Goal: Task Accomplishment & Management: Use online tool/utility

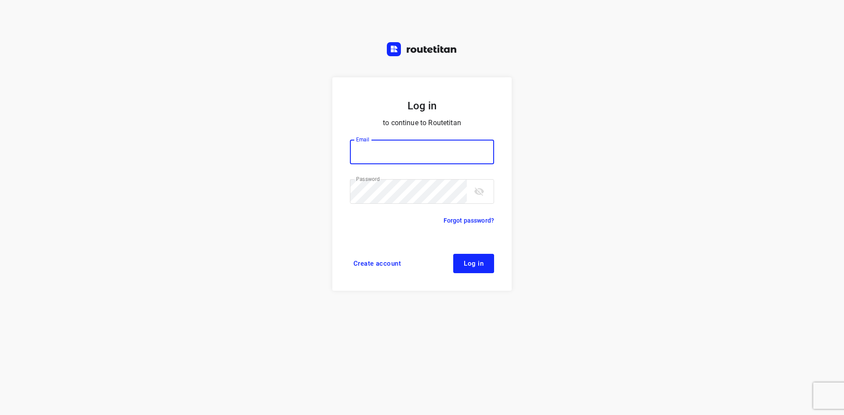
type input "[EMAIL_ADDRESS][DOMAIN_NAME]"
click at [474, 267] on span "Log in" at bounding box center [474, 263] width 20 height 7
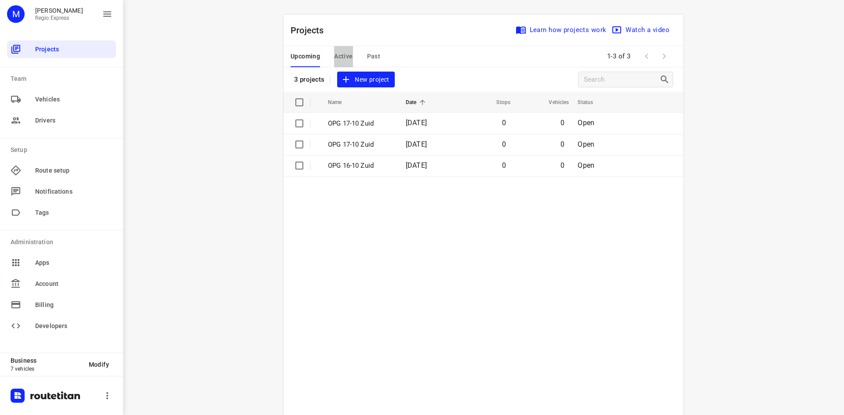
click at [337, 56] on span "Active" at bounding box center [343, 56] width 18 height 11
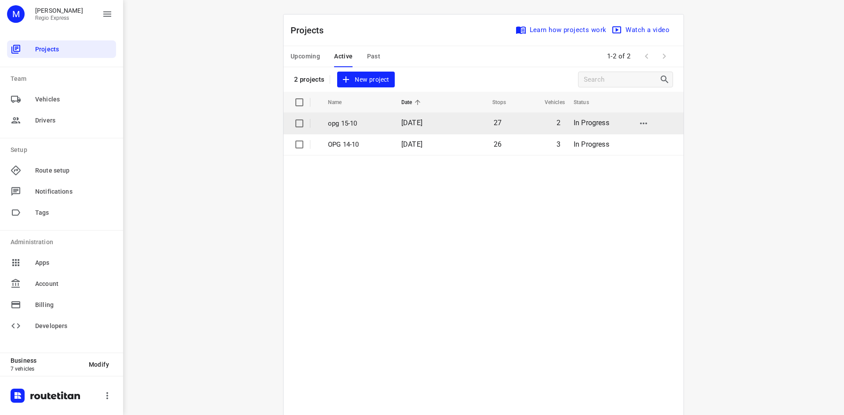
click at [379, 120] on p "opg 15-10" at bounding box center [358, 124] width 60 height 10
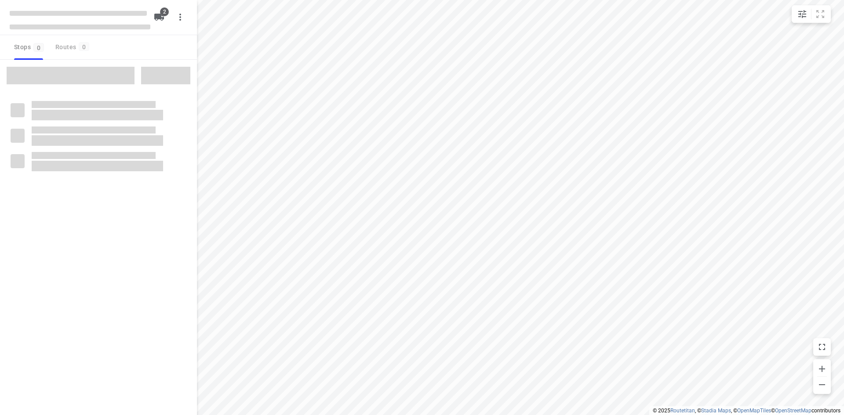
type input "distance"
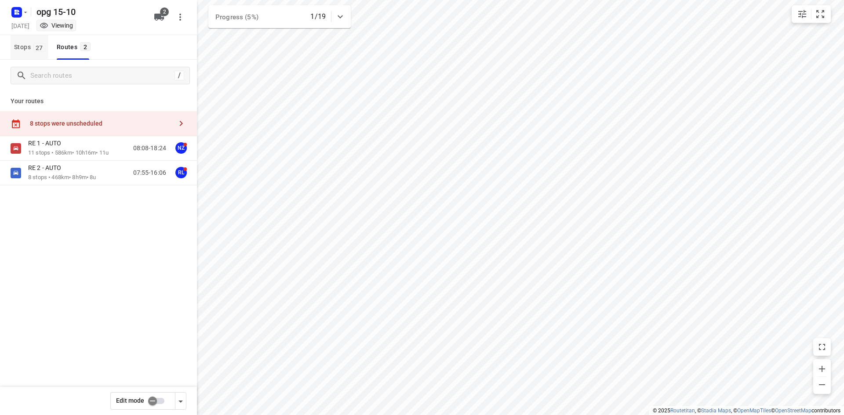
click at [33, 45] on span "27" at bounding box center [39, 47] width 12 height 9
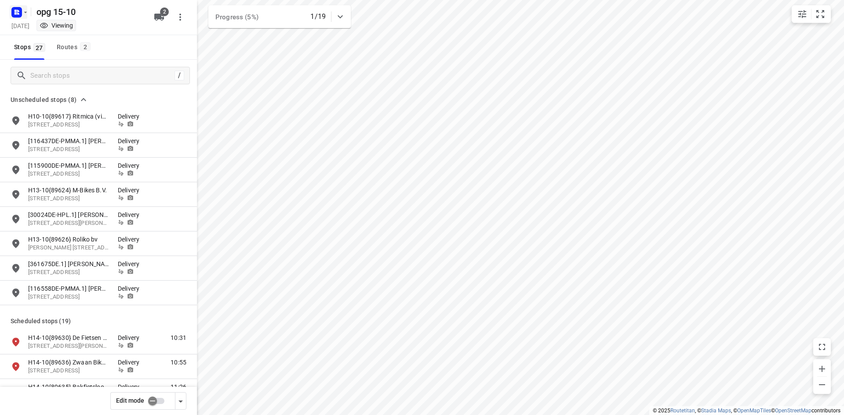
click at [24, 13] on icon "button" at bounding box center [25, 12] width 7 height 7
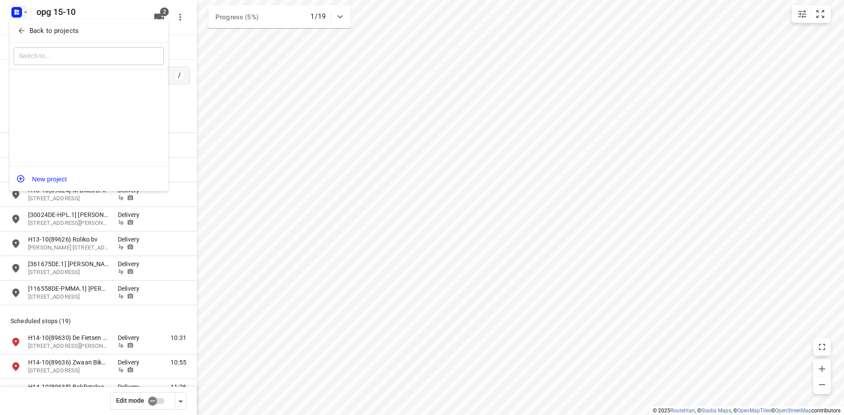
click at [16, 26] on button "Back to projects" at bounding box center [89, 31] width 150 height 14
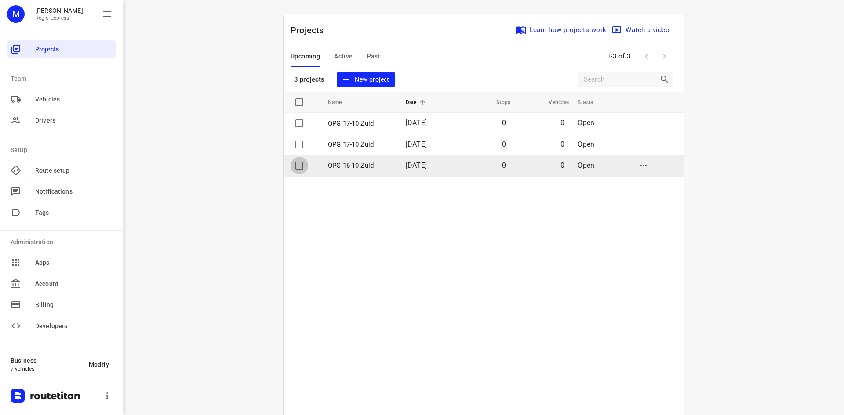
click at [293, 168] on input "checkbox" at bounding box center [299, 166] width 18 height 18
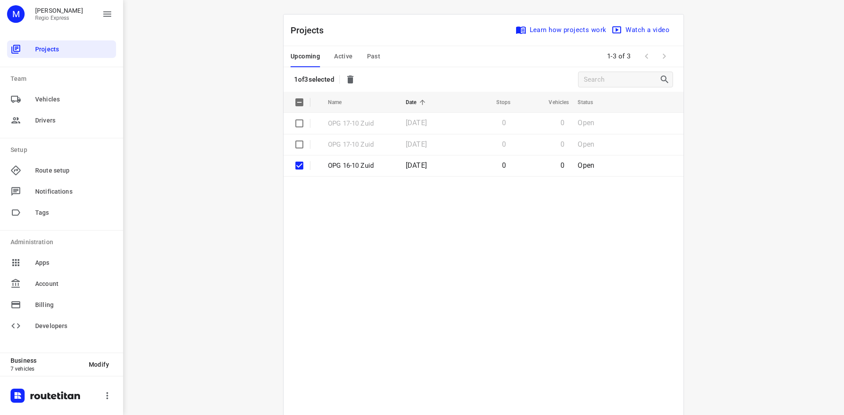
click at [346, 79] on button "button" at bounding box center [350, 80] width 18 height 18
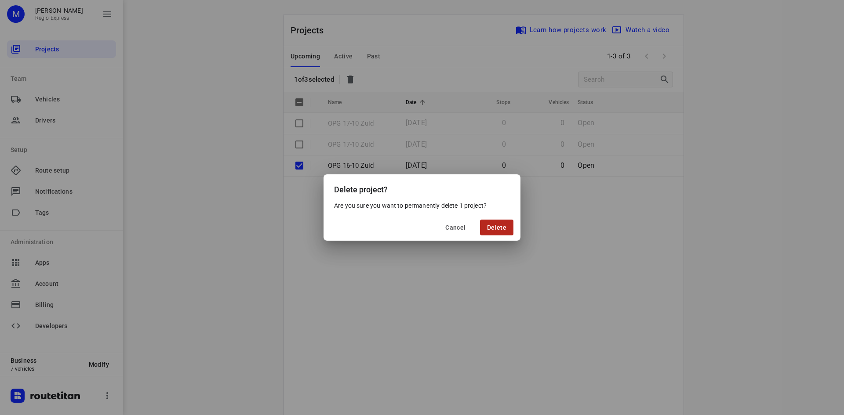
click at [491, 231] on span "Delete" at bounding box center [496, 227] width 19 height 7
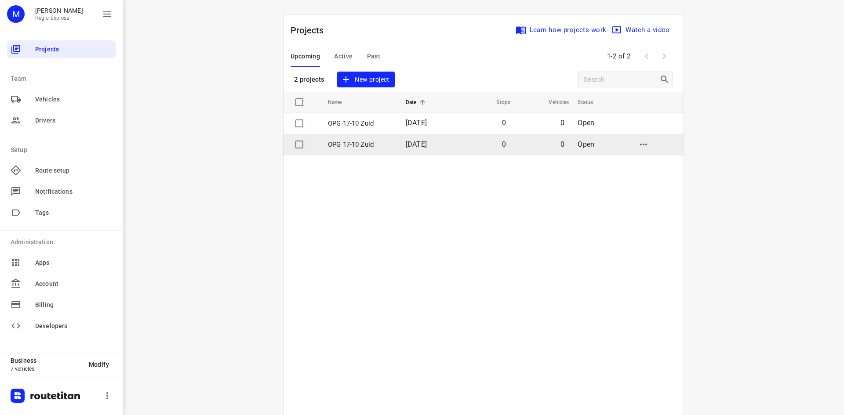
click at [301, 146] on input "checkbox" at bounding box center [299, 145] width 18 height 18
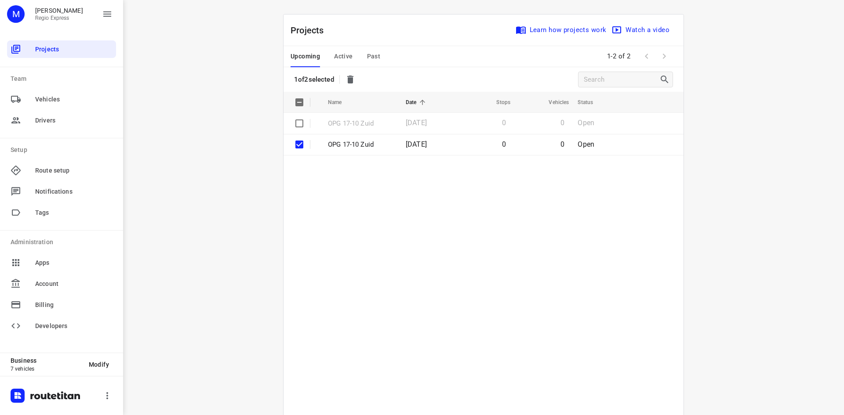
click at [353, 89] on div "Projects Learn how projects work Watch a video 1 of 2 selected" at bounding box center [483, 52] width 400 height 77
click at [358, 86] on span at bounding box center [350, 80] width 18 height 18
click at [353, 76] on icon "button" at bounding box center [350, 80] width 6 height 8
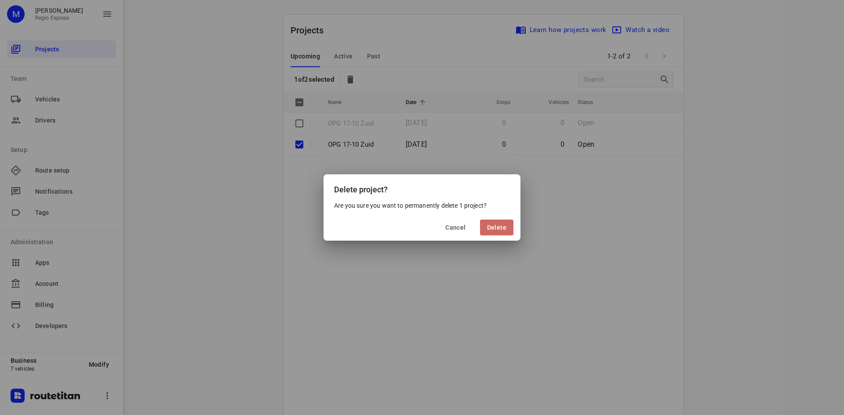
click at [507, 225] on button "Delete" at bounding box center [496, 228] width 33 height 16
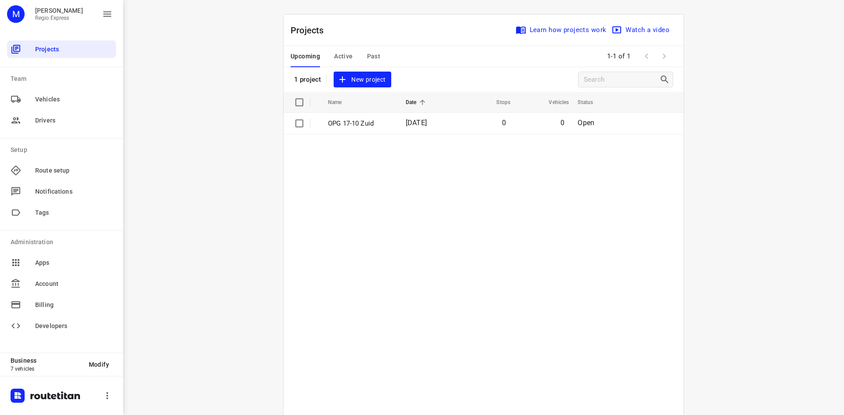
click at [367, 57] on span "Past" at bounding box center [374, 56] width 14 height 11
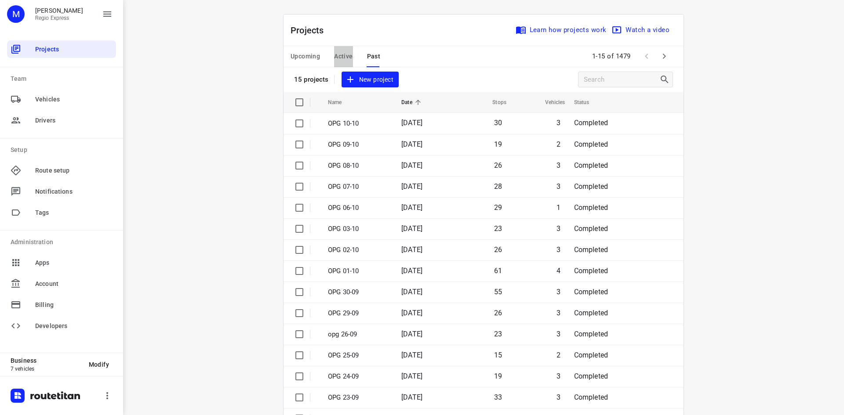
click at [335, 58] on span "Active" at bounding box center [343, 56] width 18 height 11
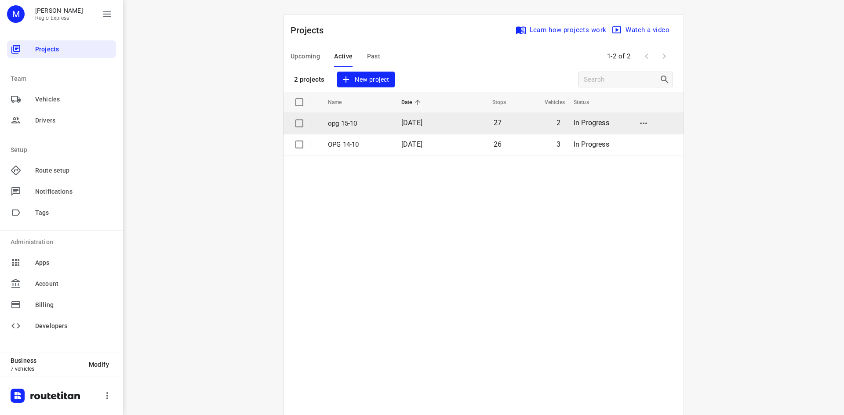
drag, startPoint x: 396, startPoint y: 123, endPoint x: 398, endPoint y: 130, distance: 6.7
click at [398, 130] on td "14 Oct 2025" at bounding box center [422, 123] width 57 height 21
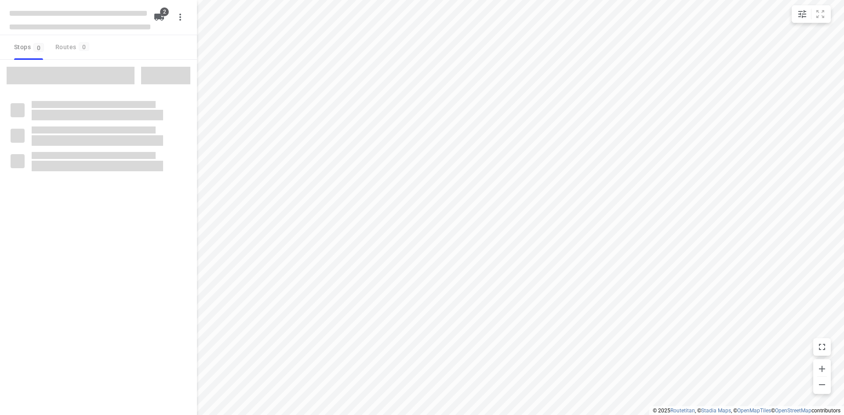
type input "distance"
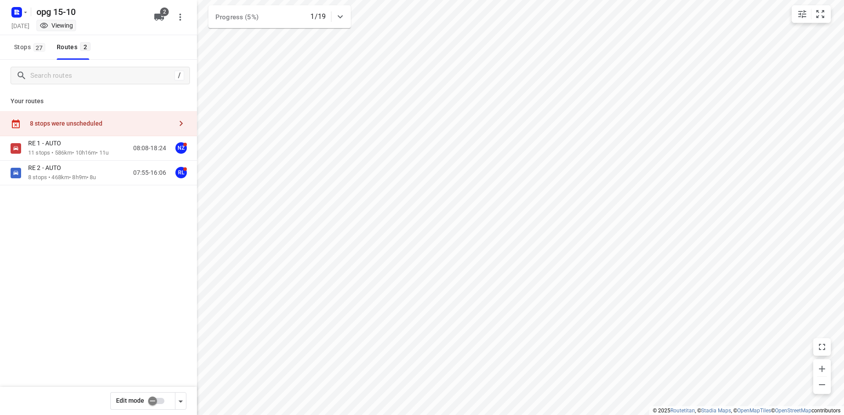
click at [152, 398] on input "checkbox" at bounding box center [152, 401] width 50 height 17
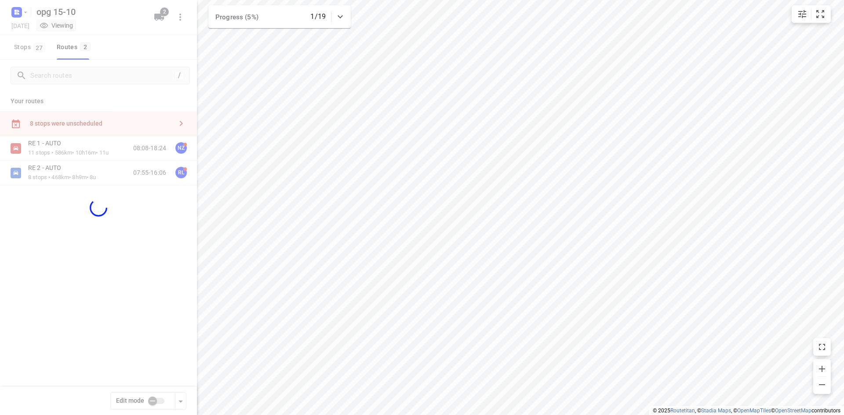
checkbox input "true"
click at [33, 39] on div at bounding box center [98, 207] width 197 height 415
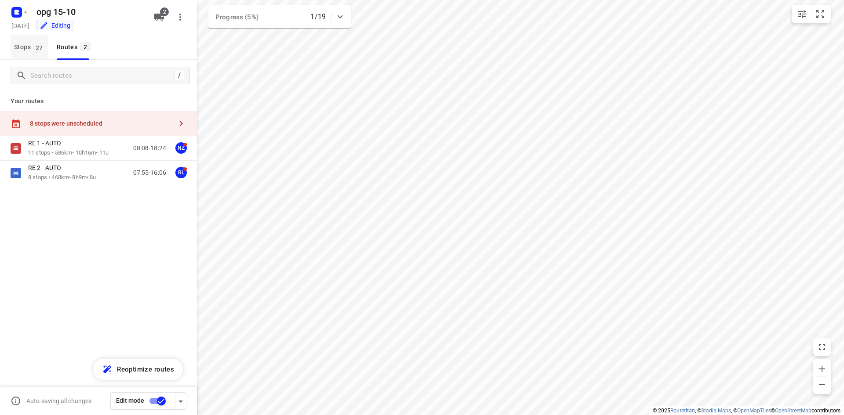
click at [29, 40] on button "Stops 27" at bounding box center [29, 47] width 37 height 25
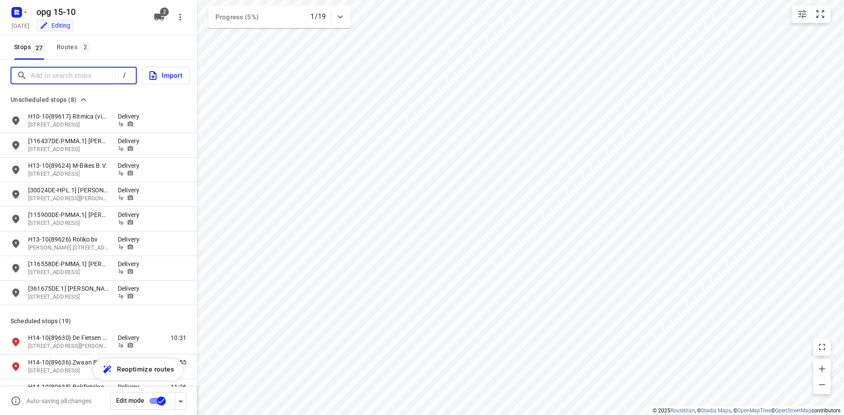
click at [43, 73] on input "Add or search stops" at bounding box center [74, 76] width 87 height 14
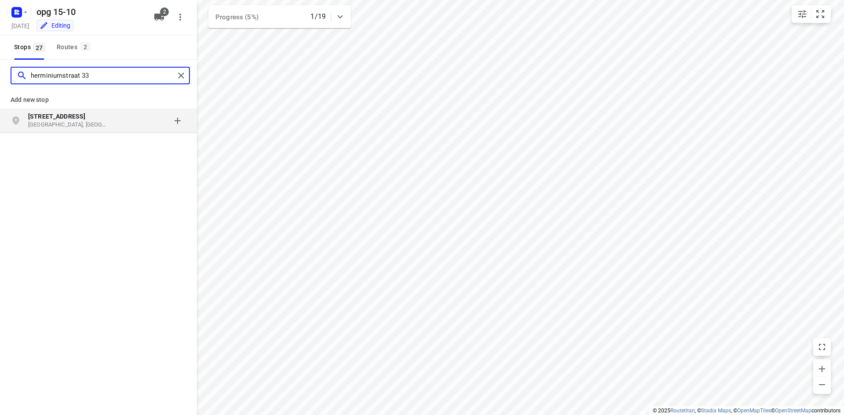
type input "herminiumstraat 33"
click at [69, 114] on b "Herminiumstraat 33" at bounding box center [56, 116] width 57 height 7
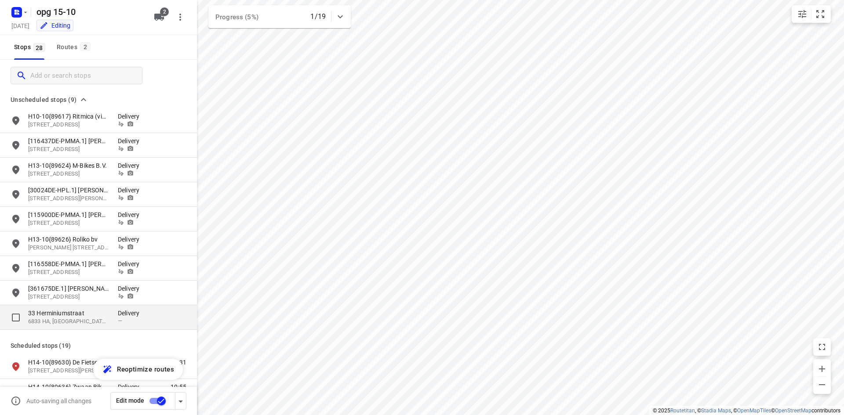
click at [107, 316] on p "33 Herminiumstraat" at bounding box center [68, 313] width 81 height 9
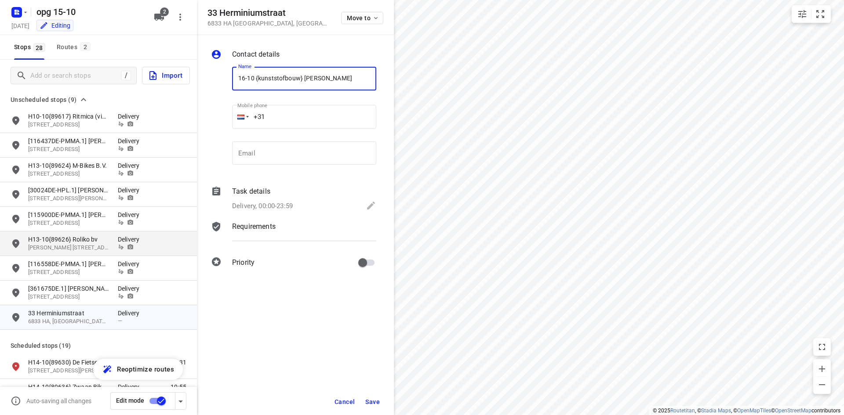
type input "16-10 {kunststofbouw} Mehemet Arkin"
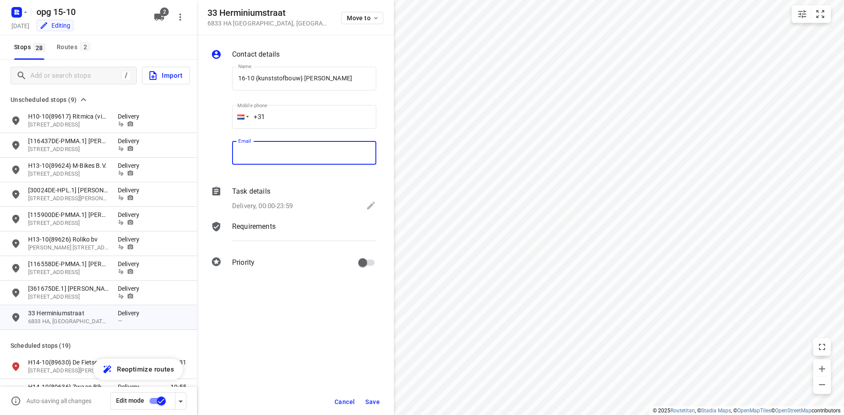
click at [299, 159] on input "email" at bounding box center [304, 153] width 144 height 24
paste input "mehmet_arkin@hotmail.com"
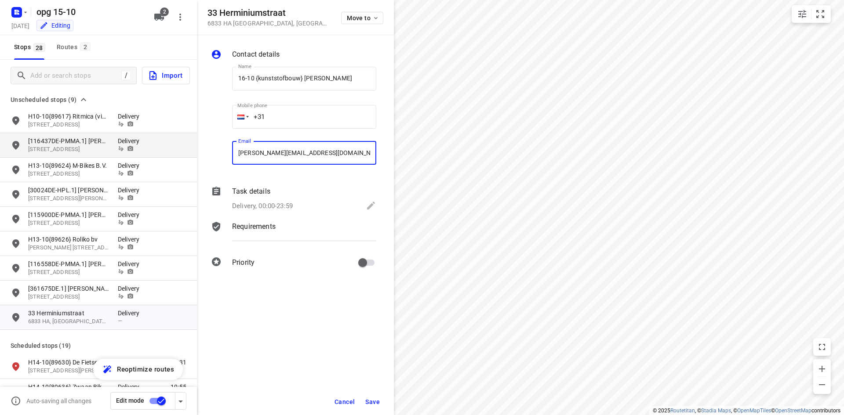
type input "mehmet_arkin@hotmail.com"
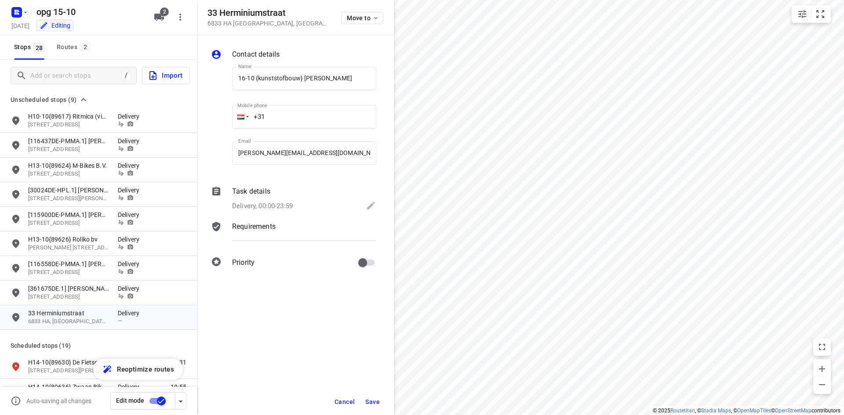
click at [320, 122] on input "+31" at bounding box center [304, 117] width 144 height 24
type input "+31 625087109"
click at [304, 196] on div "Task details" at bounding box center [304, 191] width 144 height 11
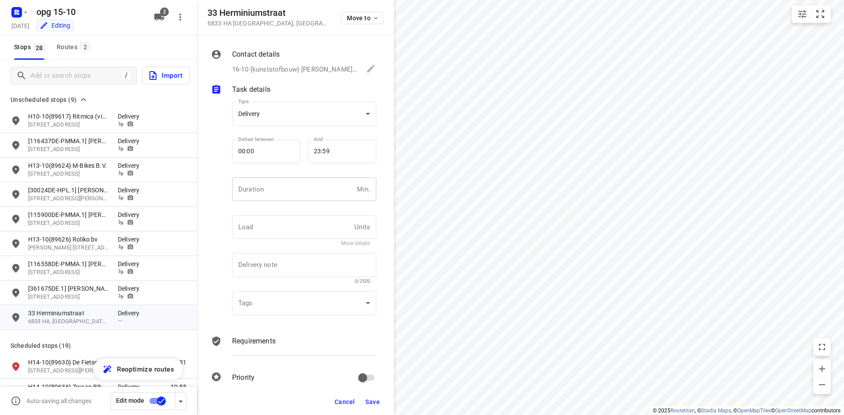
click at [293, 196] on input "number" at bounding box center [292, 189] width 121 height 24
type input "10"
type input "1"
click at [269, 341] on p "Requirements" at bounding box center [253, 341] width 43 height 11
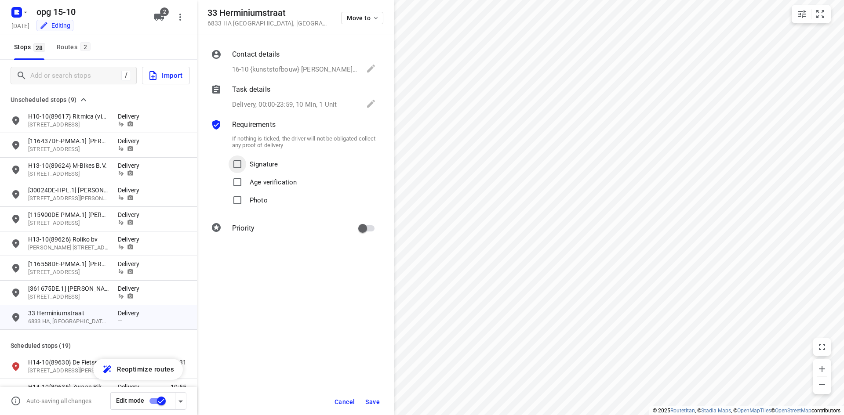
click at [242, 159] on input "Signature" at bounding box center [237, 165] width 18 height 18
checkbox input "true"
click at [235, 207] on input "Photo" at bounding box center [237, 201] width 18 height 18
checkbox input "true"
click at [374, 234] on input "primary checkbox" at bounding box center [362, 228] width 50 height 17
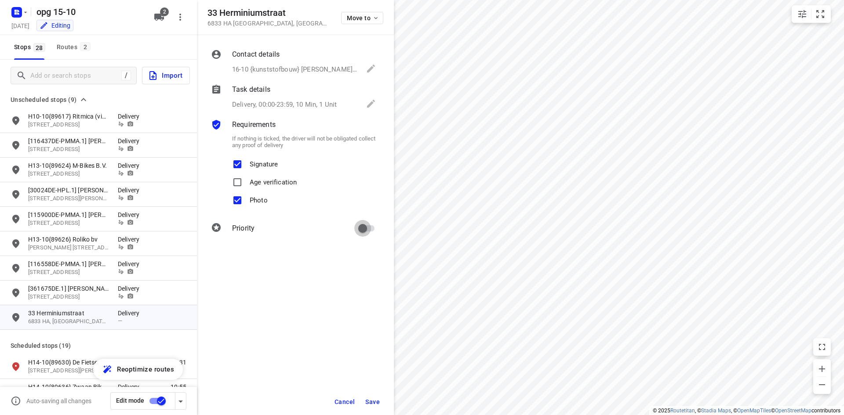
checkbox input "true"
click at [364, 401] on button "Save" at bounding box center [373, 402] width 22 height 16
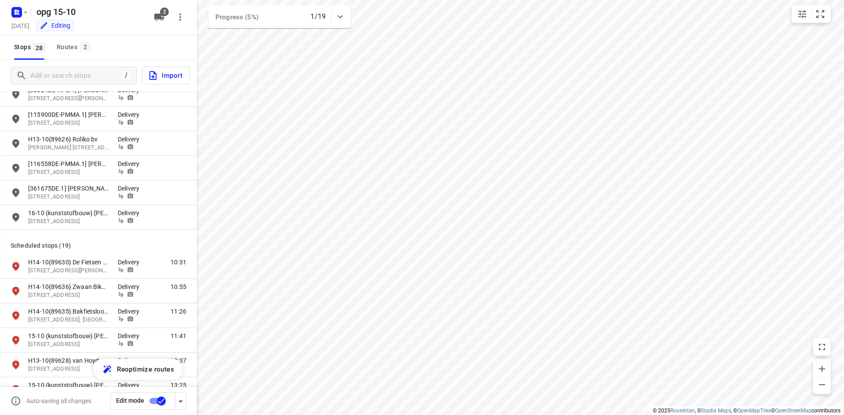
scroll to position [88, 0]
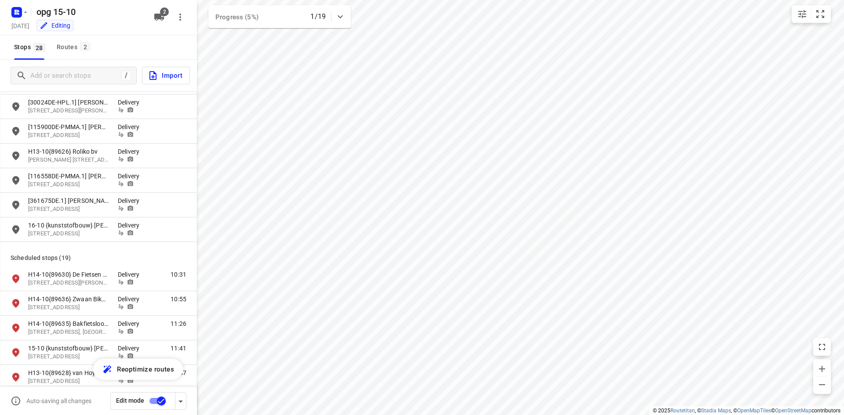
click at [73, 66] on div "/ Import" at bounding box center [98, 76] width 197 height 32
click at [67, 80] on input "Add or search stops" at bounding box center [110, 76] width 158 height 14
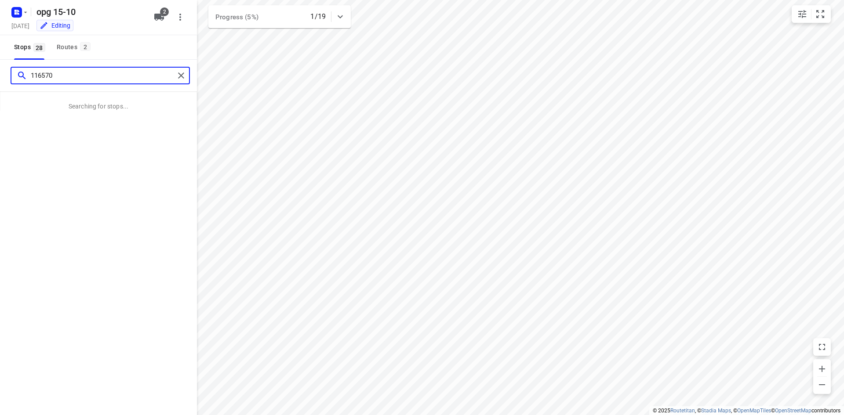
type input "116570"
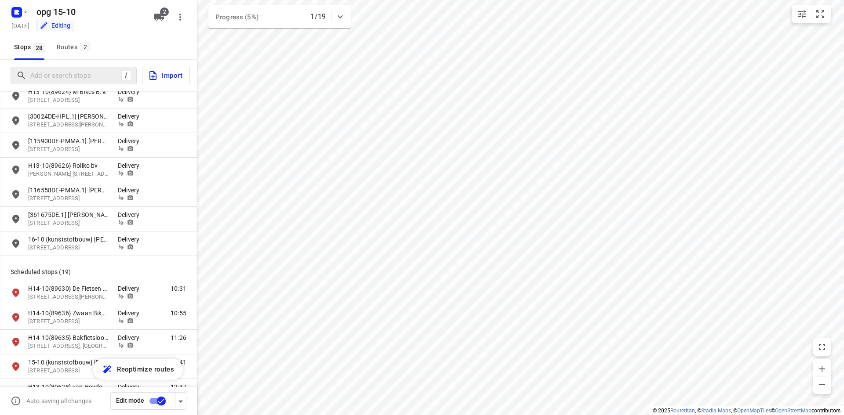
scroll to position [0, 0]
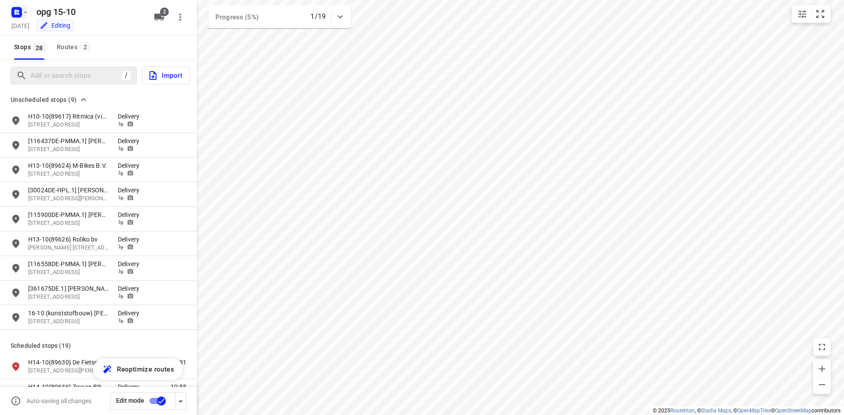
click at [14, 17] on rect "button" at bounding box center [16, 12] width 11 height 11
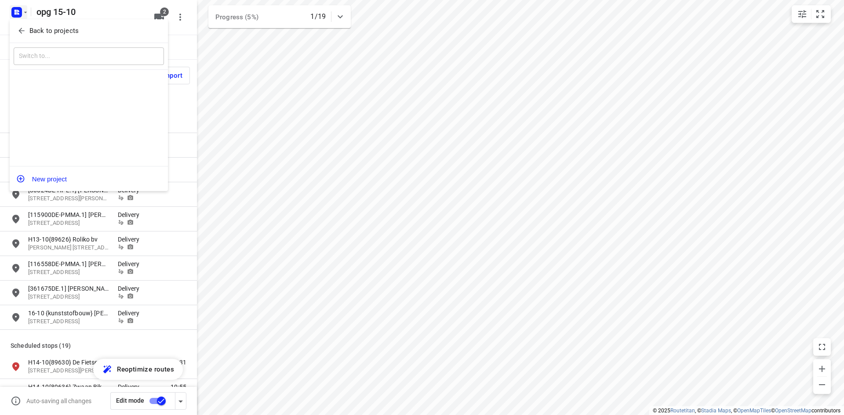
click at [21, 42] on div "Back to projects" at bounding box center [89, 31] width 158 height 24
click at [23, 33] on icon "button" at bounding box center [21, 30] width 9 height 9
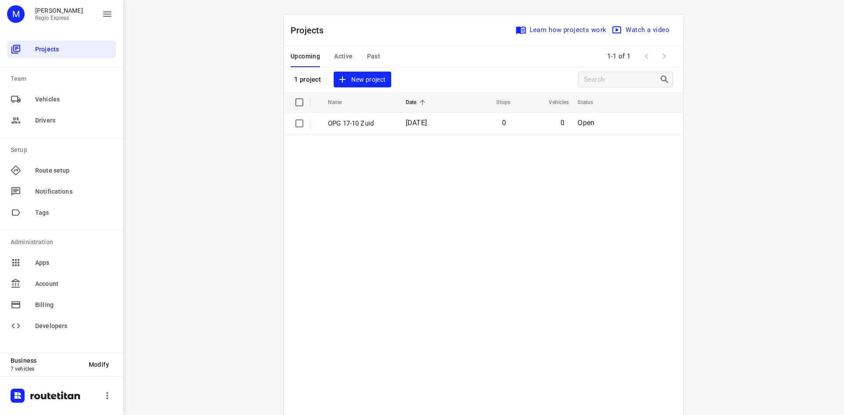
click at [353, 55] on div "Upcoming Active Past" at bounding box center [342, 56] width 104 height 21
click at [342, 53] on span "Active" at bounding box center [343, 56] width 18 height 11
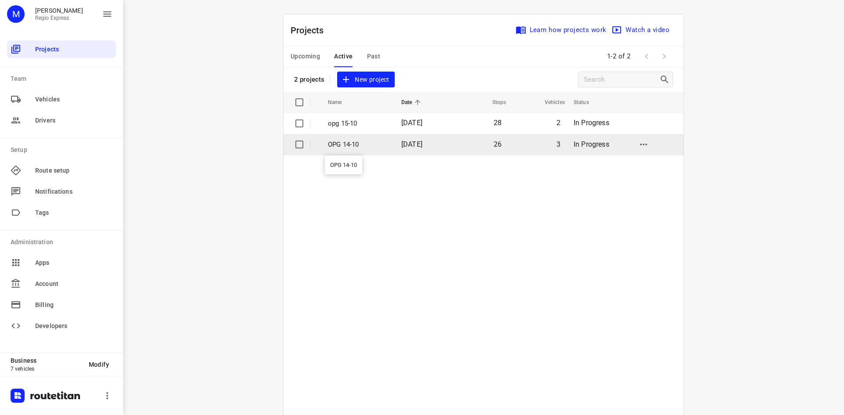
click at [340, 145] on p "OPG 14-10" at bounding box center [358, 145] width 60 height 10
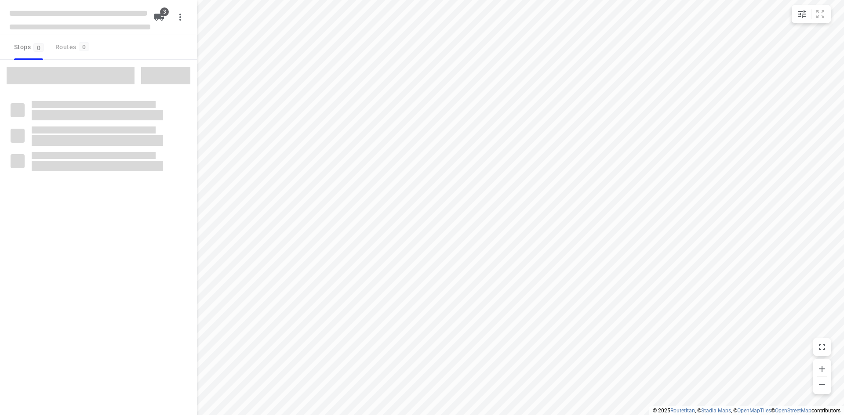
type input "distance"
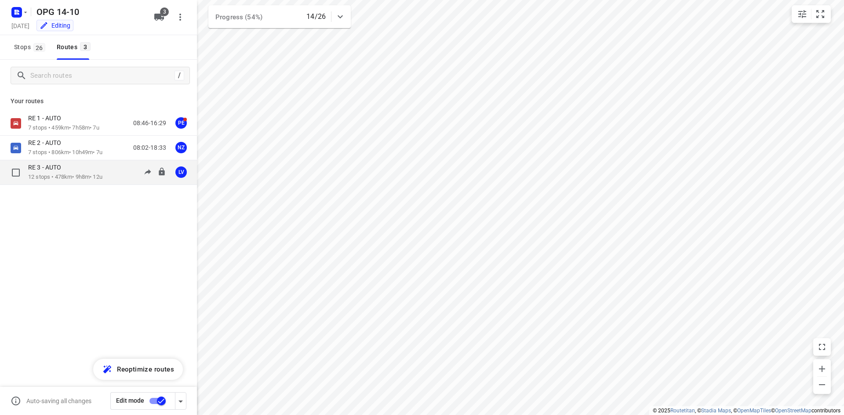
click at [72, 163] on div "RE 3 - AUTO" at bounding box center [65, 168] width 74 height 10
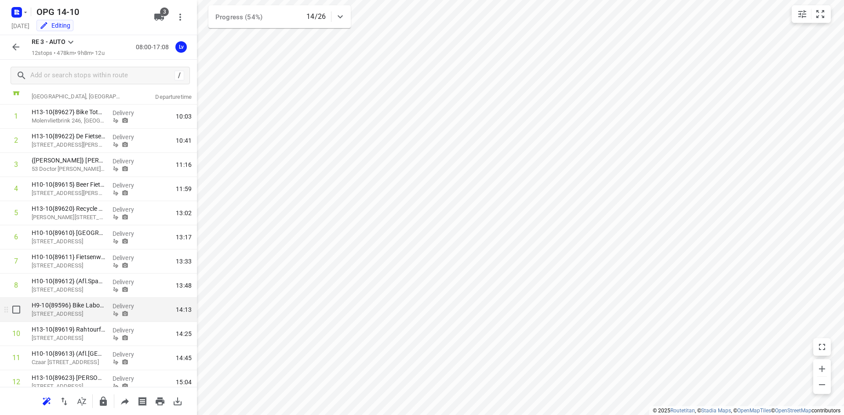
scroll to position [44, 0]
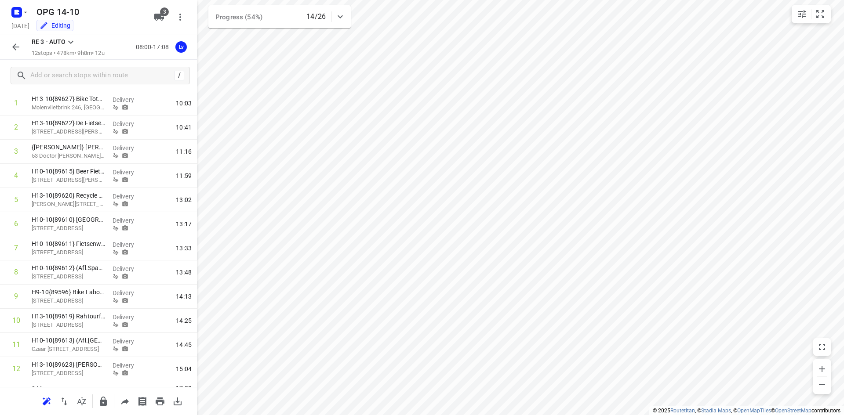
click at [20, 47] on icon "button" at bounding box center [16, 47] width 11 height 11
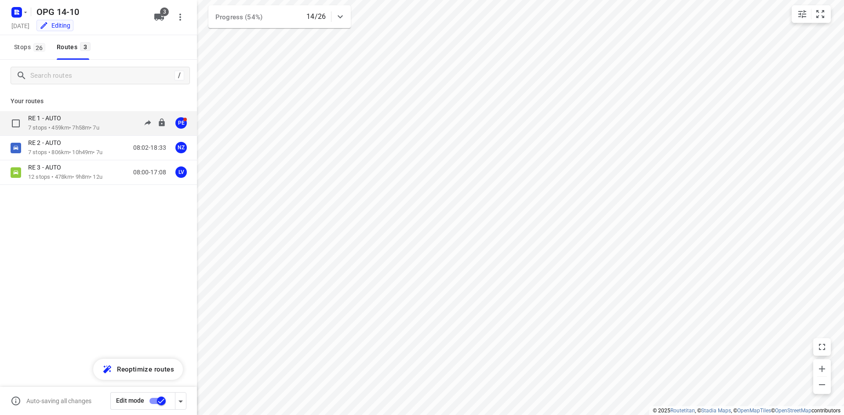
click at [72, 134] on div "RE 1 - AUTO 7 stops • 459km • 7h58m • 7u 08:46-16:29 PE" at bounding box center [98, 123] width 197 height 25
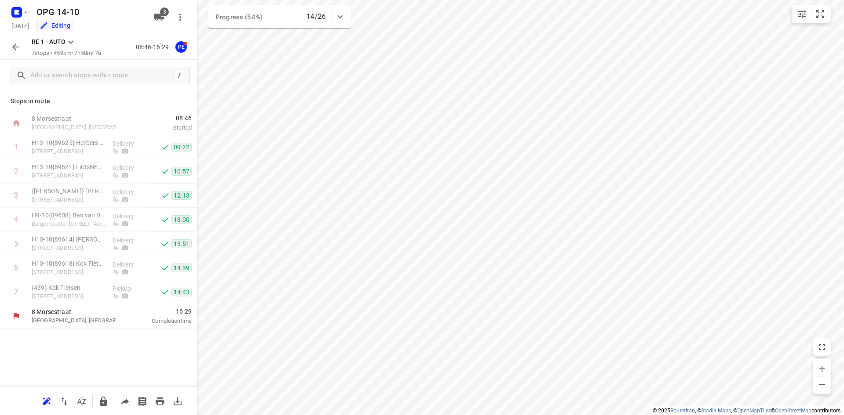
click at [14, 35] on div "OPG 14-10 Tuesday, Oct 14 Editing 3" at bounding box center [98, 17] width 197 height 35
click at [14, 47] on icon "button" at bounding box center [15, 46] width 7 height 7
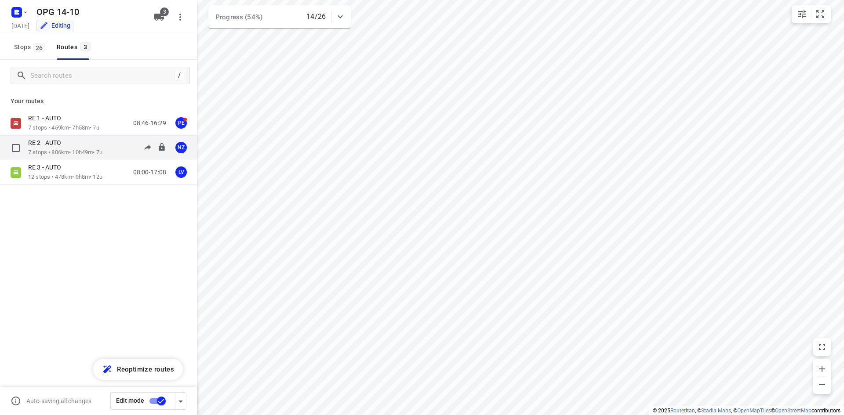
click at [65, 155] on p "7 stops • 806km • 10h49m • 7u" at bounding box center [65, 153] width 74 height 8
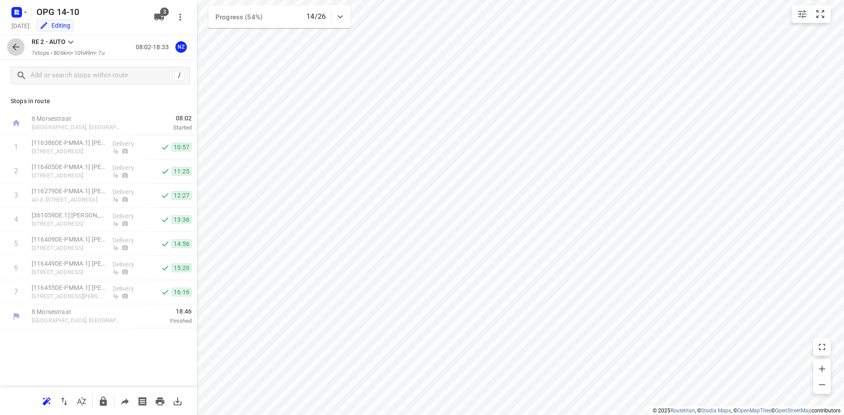
click at [18, 51] on icon "button" at bounding box center [16, 47] width 11 height 11
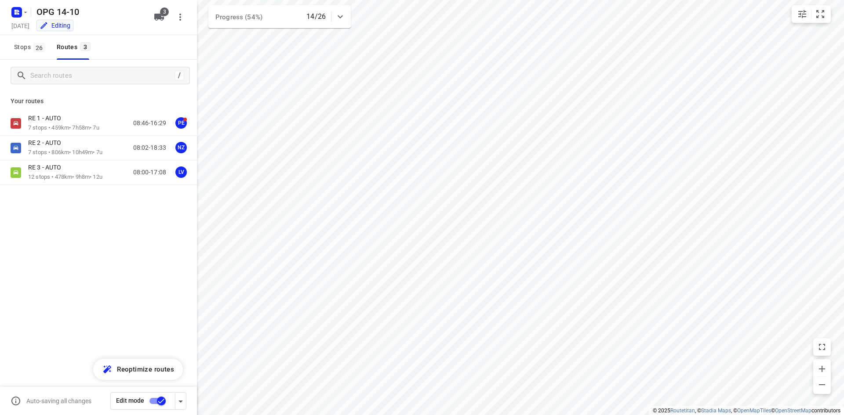
click at [52, 190] on div "RE 1 - AUTO 7 stops • 459km • 7h58m • 7u 08:46-16:29 PE RE 2 - AUTO 7 stops • 8…" at bounding box center [98, 178] width 197 height 135
click at [56, 180] on p "12 stops • 478km • 9h8m • 12u" at bounding box center [65, 177] width 74 height 8
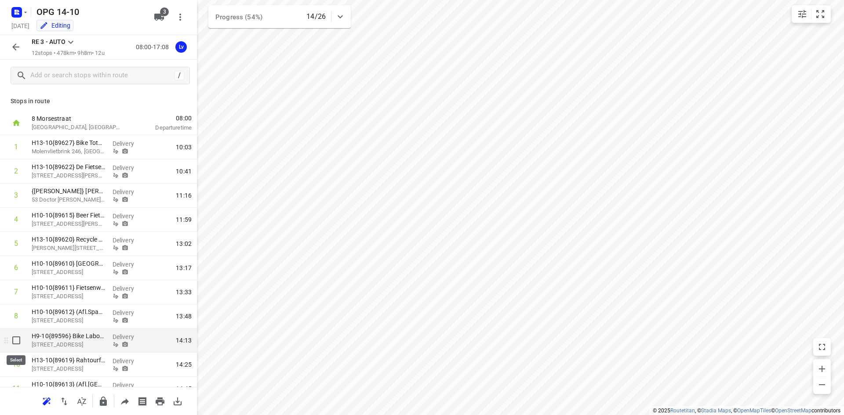
click at [18, 345] on input "checkbox" at bounding box center [16, 341] width 18 height 18
checkbox input "true"
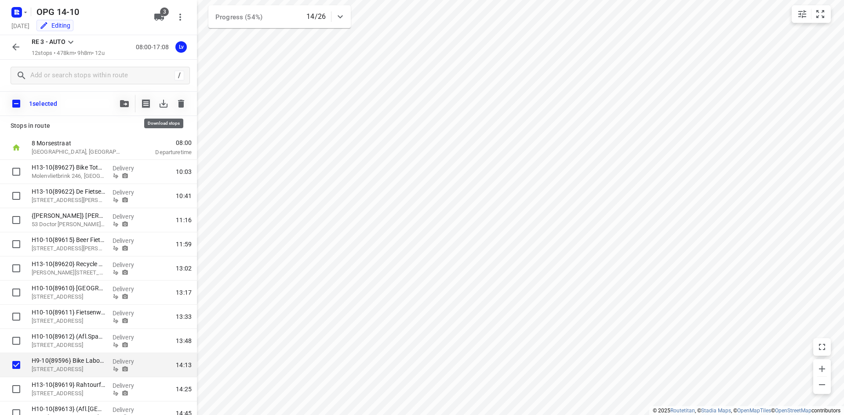
click at [158, 103] on button "button" at bounding box center [164, 104] width 18 height 18
click at [19, 13] on rect "button" at bounding box center [16, 12] width 11 height 11
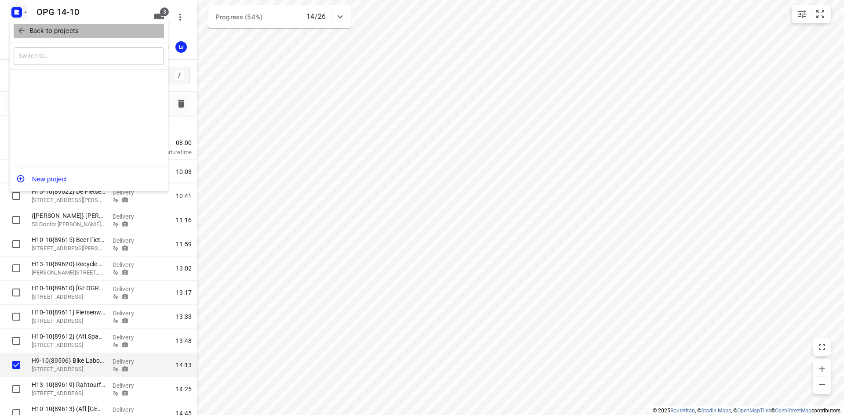
click at [25, 24] on button "Back to projects" at bounding box center [89, 31] width 150 height 14
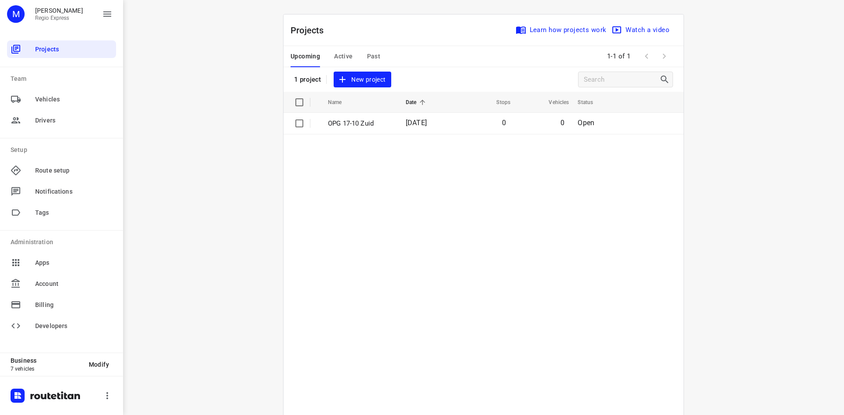
click at [338, 44] on div "Projects Learn how projects work Watch a video" at bounding box center [483, 30] width 400 height 32
click at [340, 48] on button "Active" at bounding box center [343, 56] width 18 height 21
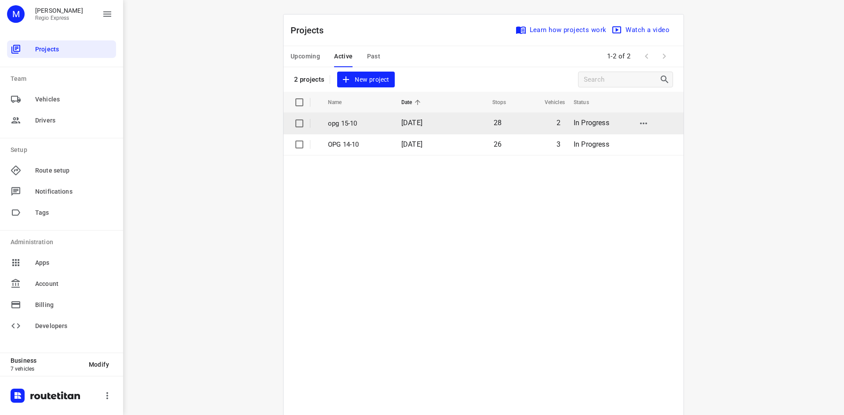
click at [423, 133] on td "14 Oct 2025" at bounding box center [422, 123] width 57 height 21
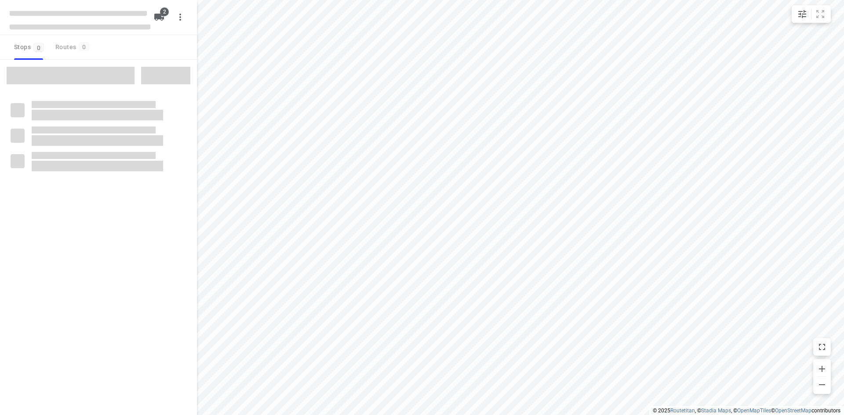
type input "distance"
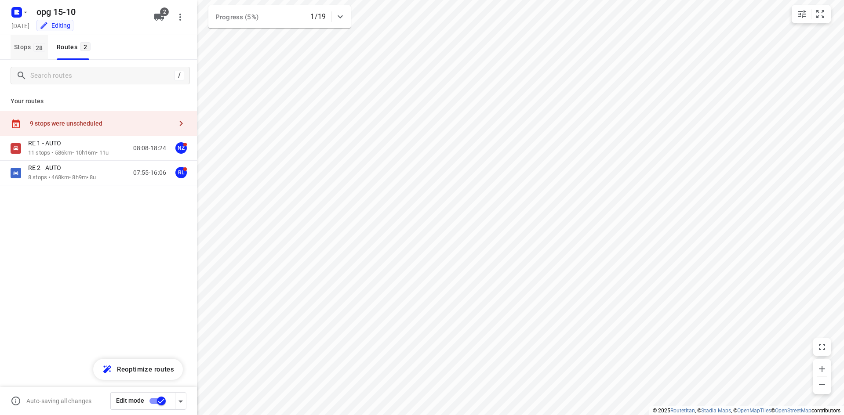
click at [32, 52] on span "Stops 28" at bounding box center [31, 47] width 34 height 11
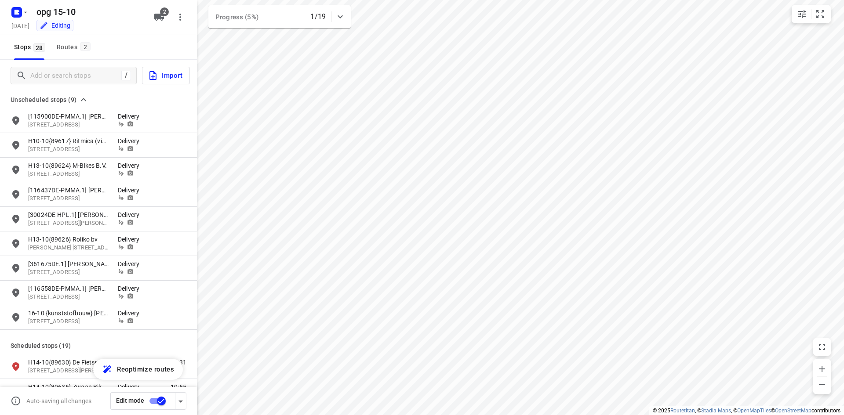
click at [163, 78] on span "Import" at bounding box center [165, 75] width 35 height 11
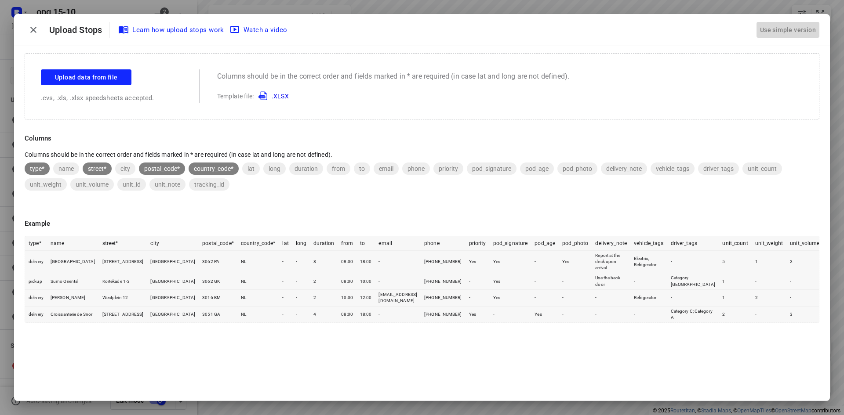
click at [784, 32] on div "Use simple version" at bounding box center [787, 30] width 59 height 14
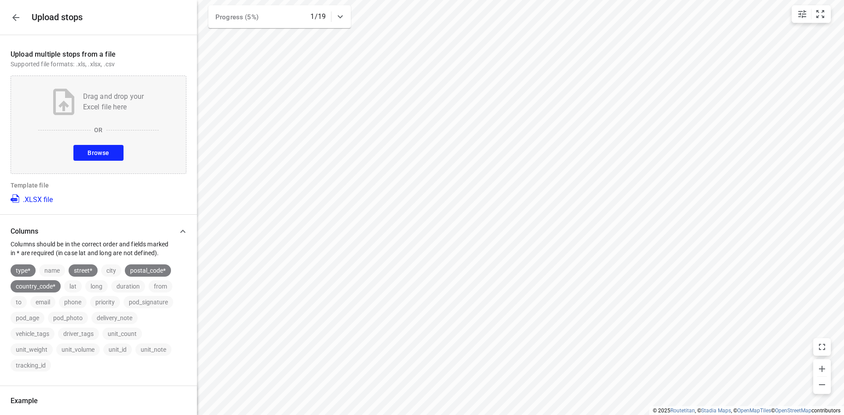
click at [81, 156] on button "Browse" at bounding box center [98, 153] width 50 height 16
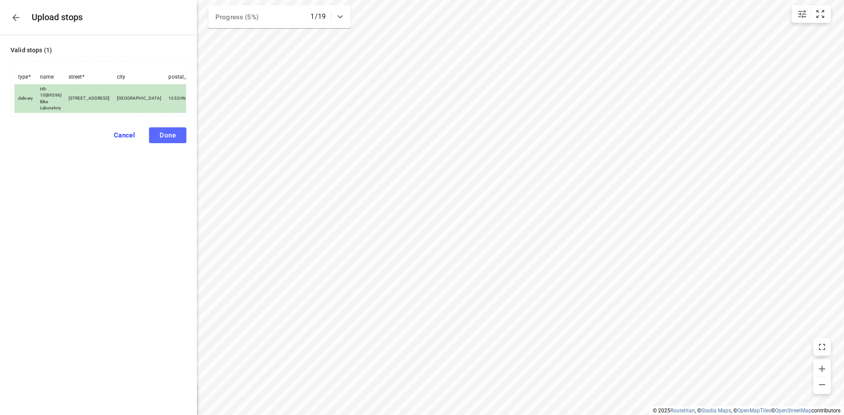
click at [158, 143] on button "Done" at bounding box center [167, 135] width 37 height 16
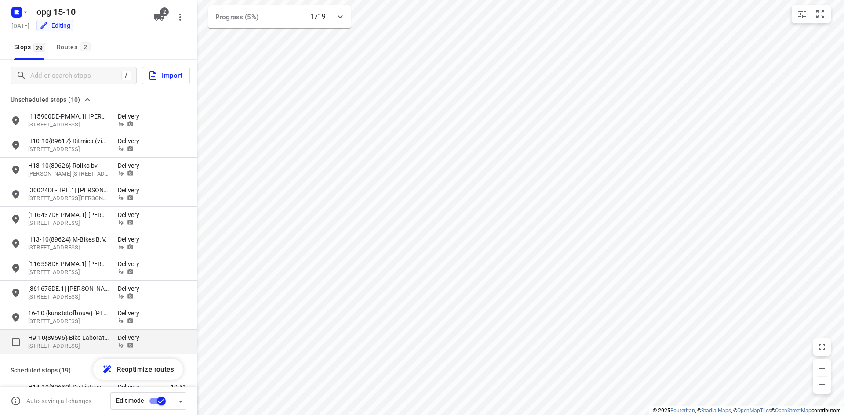
click at [90, 346] on p "Kamperfoelieweg 36, 1032HN, Amsterdam, NL" at bounding box center [68, 346] width 81 height 8
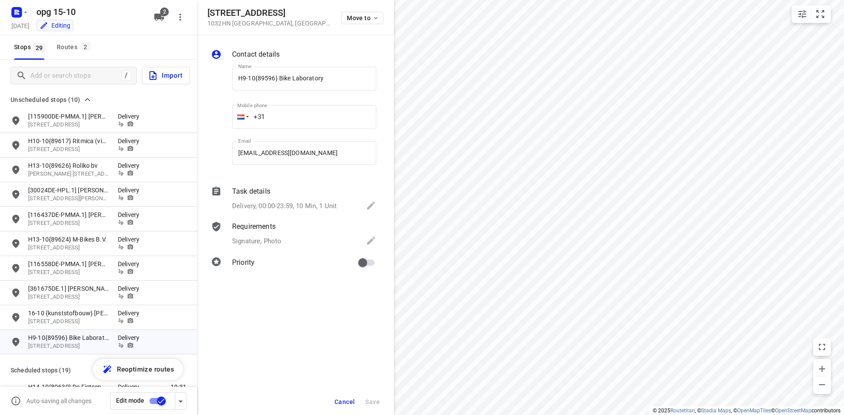
click at [276, 204] on p "Delivery, 00:00-23:59, 10 Min, 1 Unit" at bounding box center [284, 206] width 105 height 10
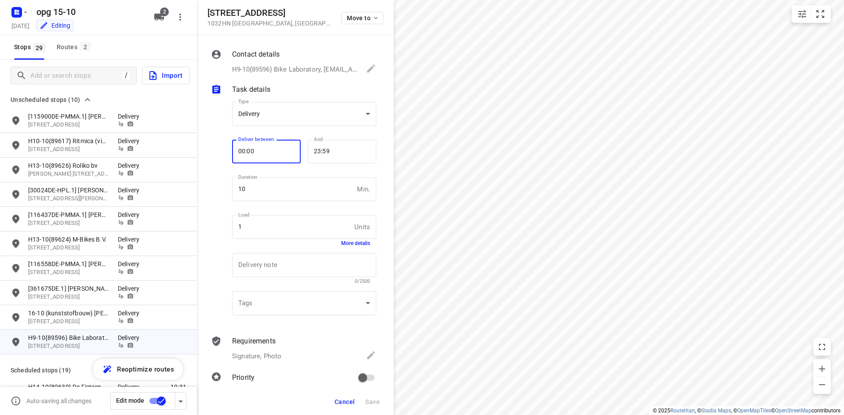
drag, startPoint x: 276, startPoint y: 156, endPoint x: 243, endPoint y: 157, distance: 33.4
click at [243, 157] on input "00:00" at bounding box center [261, 152] width 59 height 24
type input "0_:__"
type input "08:00"
type input "14:00"
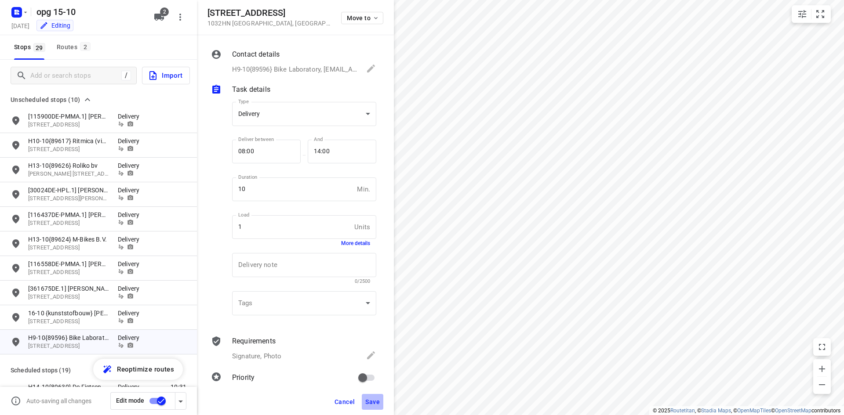
click at [374, 398] on span "Save" at bounding box center [372, 401] width 14 height 7
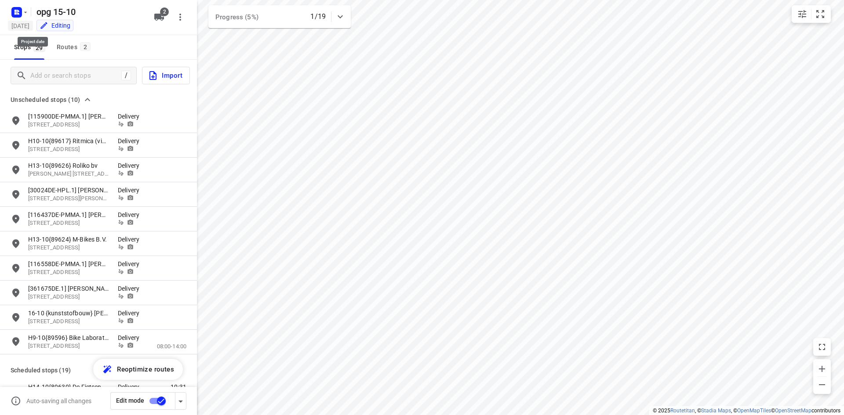
click at [29, 26] on h5 "Tuesday, Oct 14" at bounding box center [20, 26] width 25 height 10
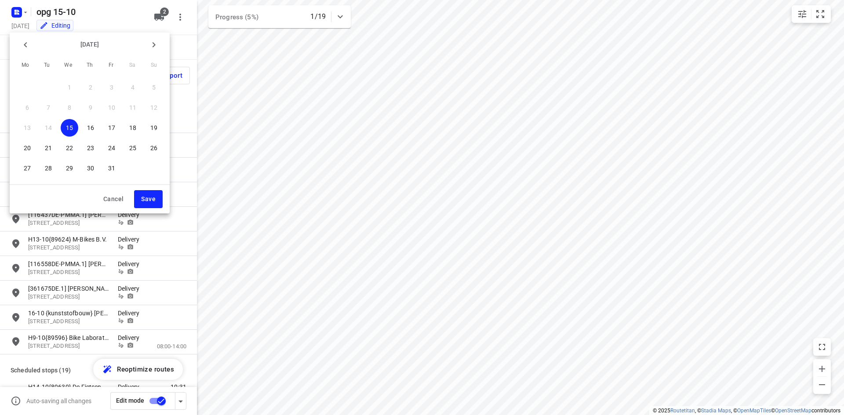
click at [66, 125] on p "15" at bounding box center [69, 127] width 7 height 9
click at [150, 199] on span "Save" at bounding box center [148, 199] width 14 height 11
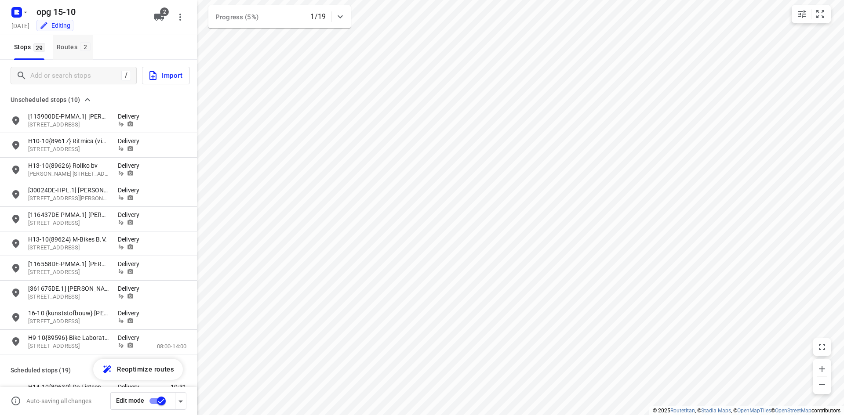
click at [81, 48] on span "2" at bounding box center [85, 46] width 11 height 9
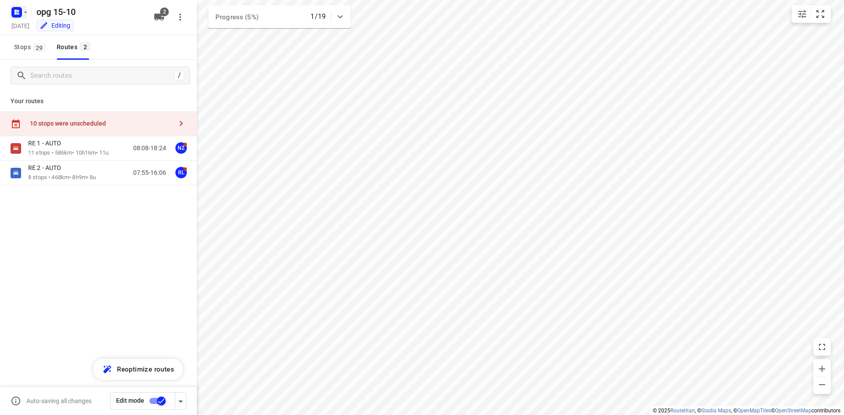
click at [18, 13] on icon "button" at bounding box center [18, 13] width 2 height 2
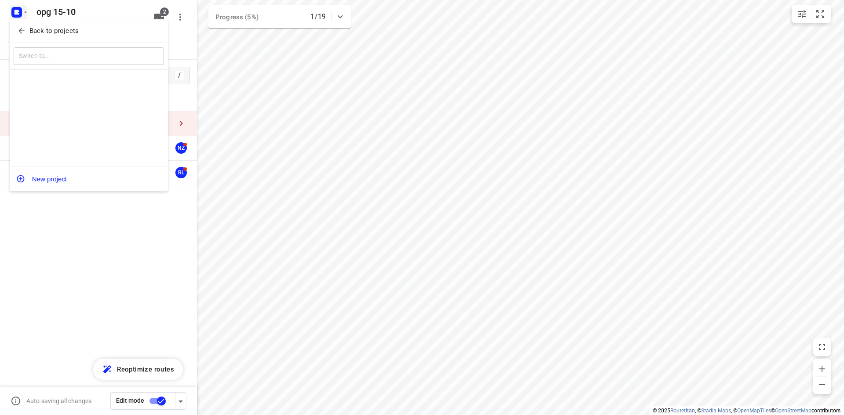
click at [18, 19] on div at bounding box center [422, 207] width 844 height 415
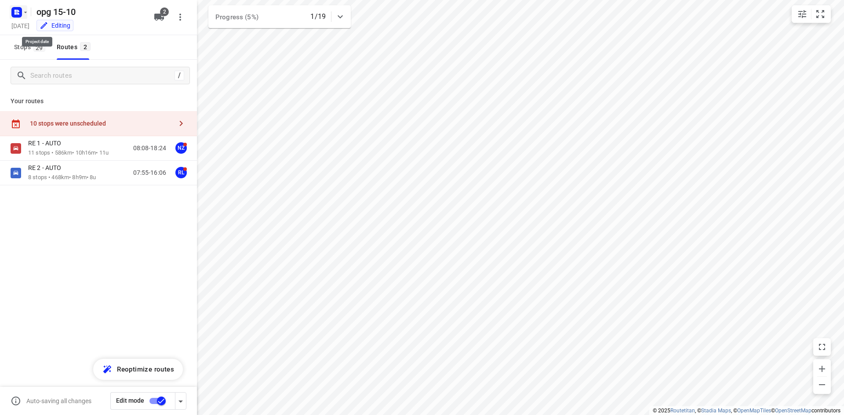
click at [18, 13] on icon "button" at bounding box center [18, 13] width 2 height 2
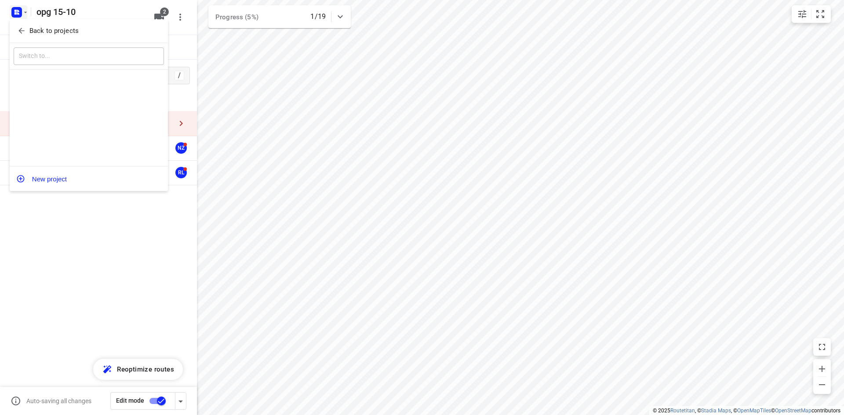
click at [20, 21] on div "Back to projects" at bounding box center [89, 31] width 158 height 24
click at [18, 28] on icon "button" at bounding box center [21, 30] width 9 height 9
